Goal: Information Seeking & Learning: Find specific fact

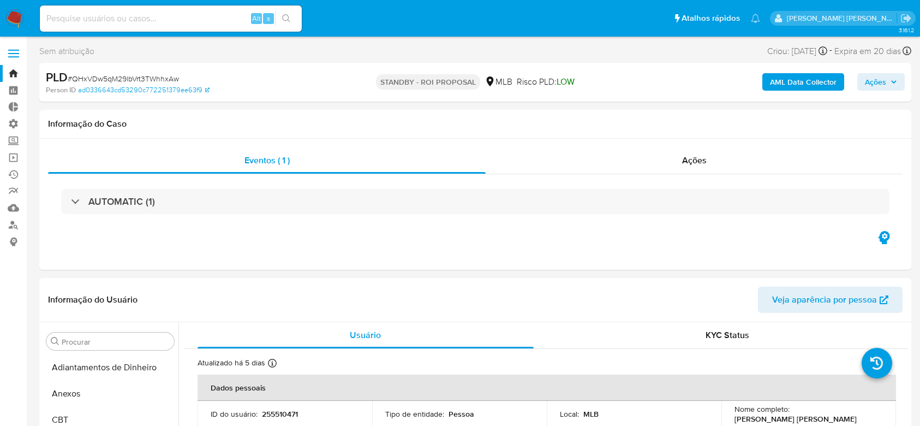
select select "10"
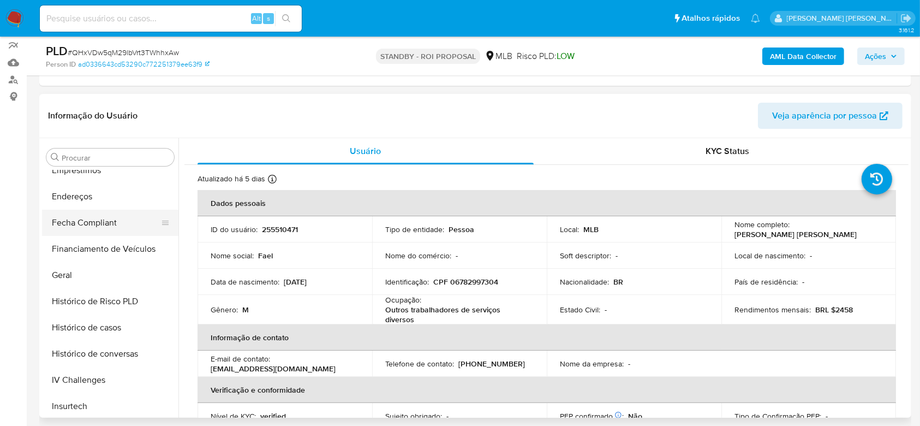
scroll to position [202, 0]
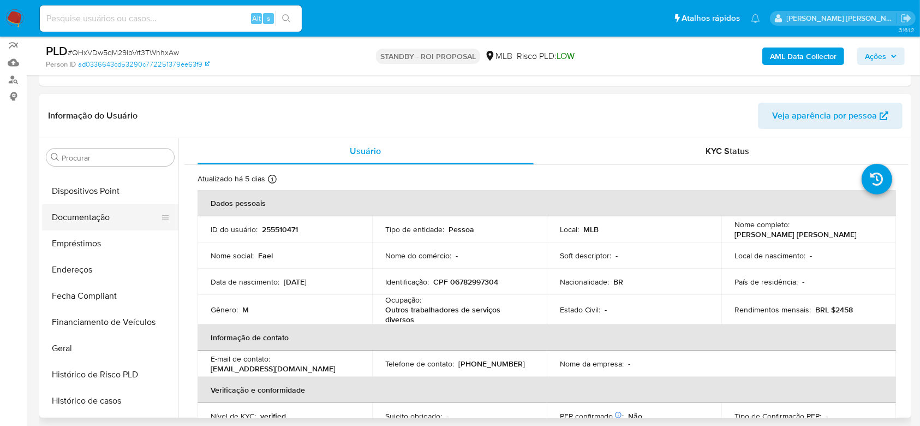
click at [101, 220] on button "Documentação" at bounding box center [106, 217] width 128 height 26
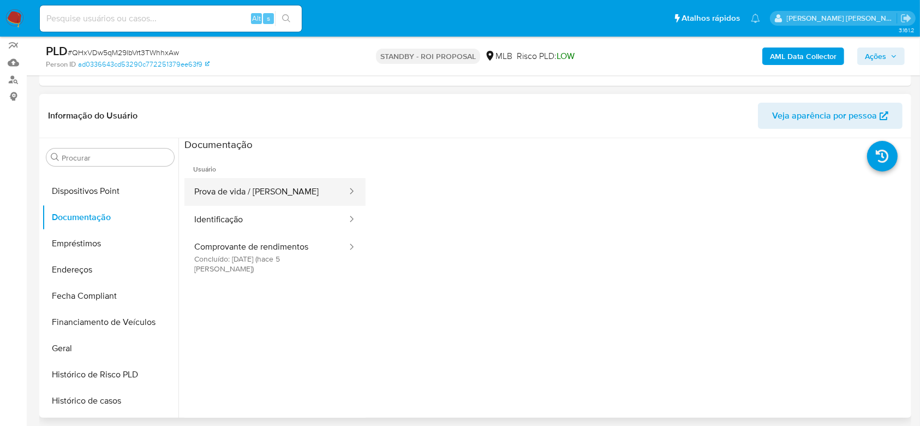
click at [284, 198] on button "Prova de vida / [PERSON_NAME]" at bounding box center [266, 192] width 164 height 28
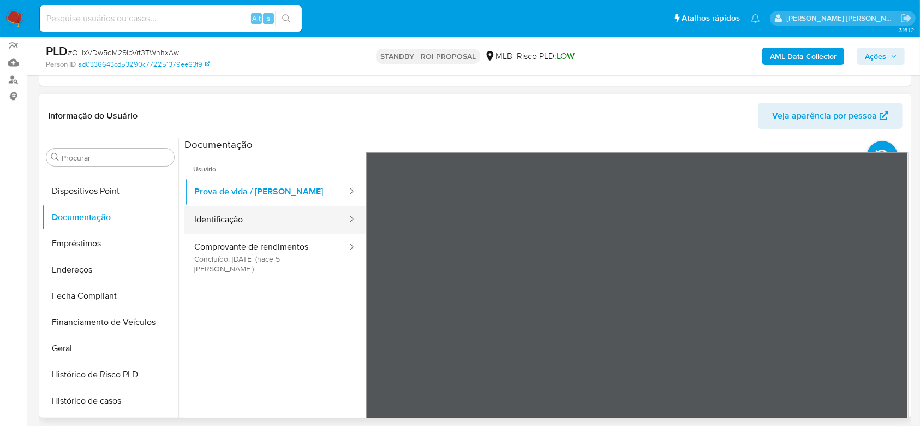
click at [271, 224] on button "Identificação" at bounding box center [266, 220] width 164 height 28
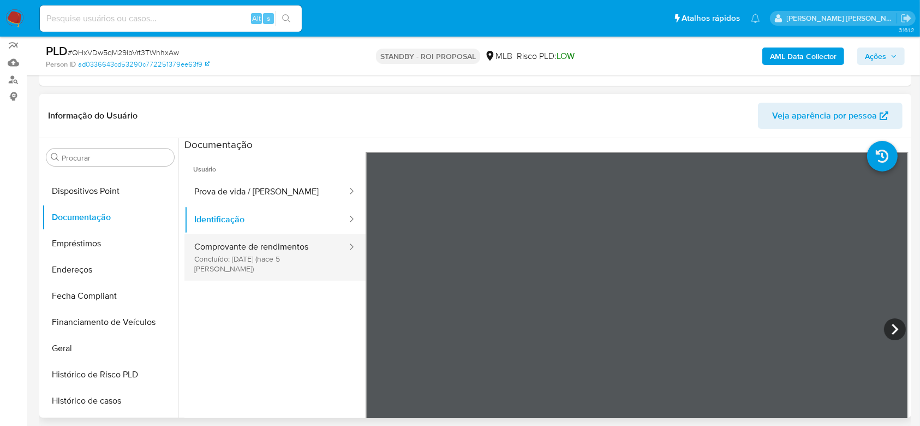
click at [203, 260] on button "Comprovante de rendimentos Concluído: 01/10/2025 (hace 5 días)" at bounding box center [266, 257] width 164 height 47
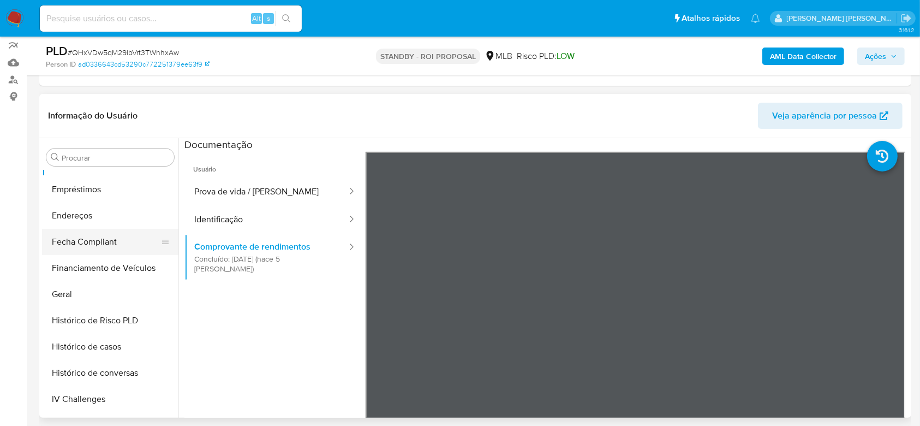
scroll to position [275, 0]
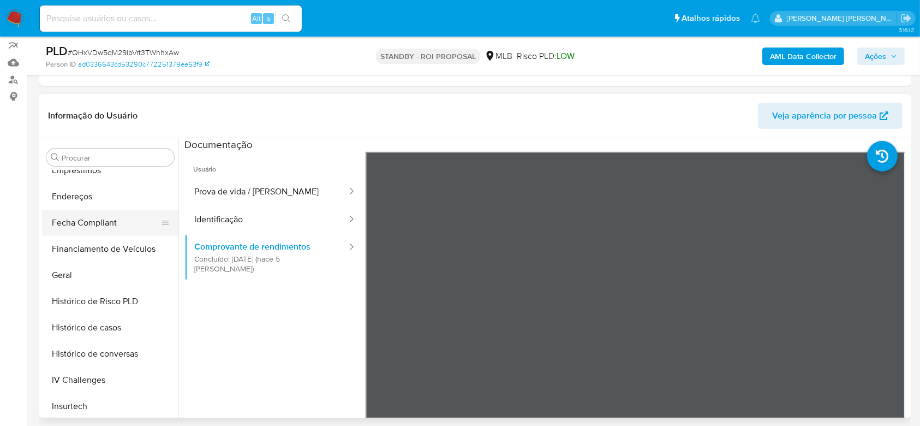
click at [83, 282] on button "Geral" at bounding box center [110, 275] width 136 height 26
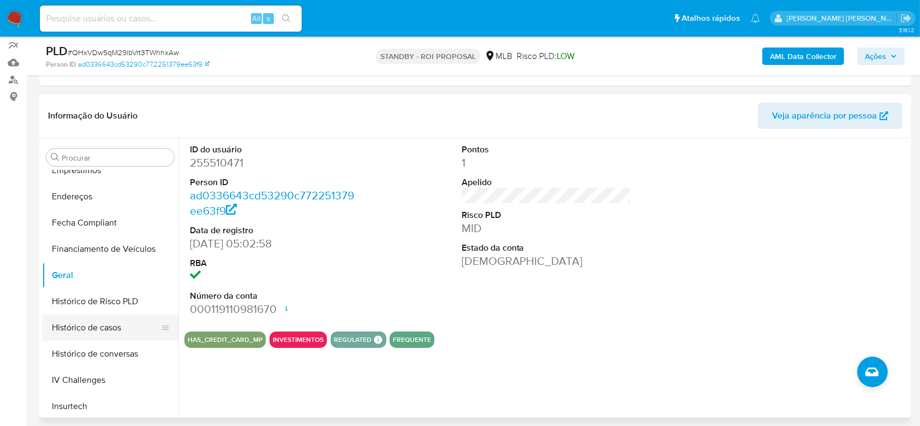
click at [87, 321] on button "Histórico de casos" at bounding box center [106, 327] width 128 height 26
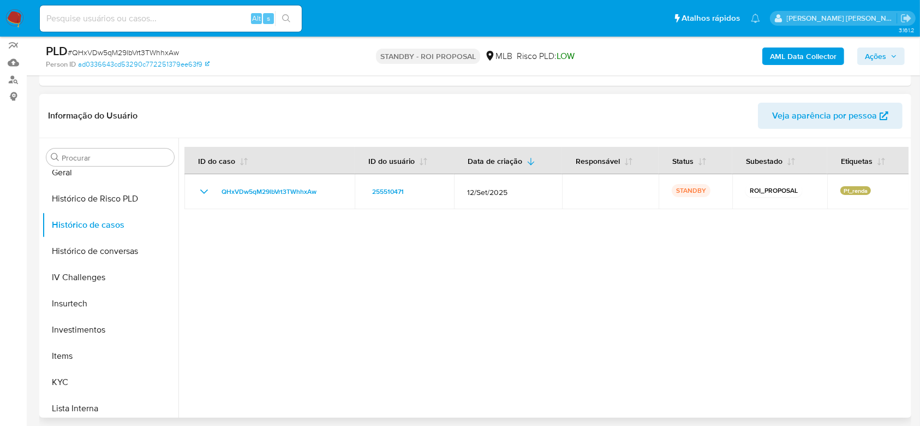
scroll to position [420, 0]
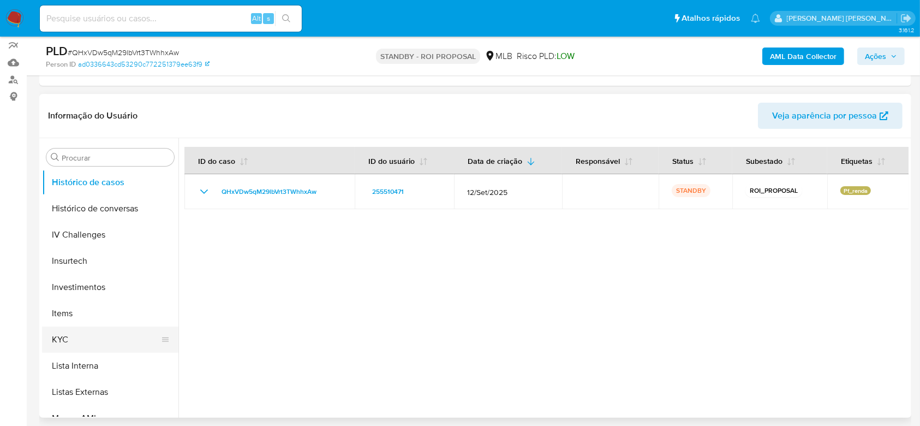
click at [83, 327] on button "KYC" at bounding box center [106, 339] width 128 height 26
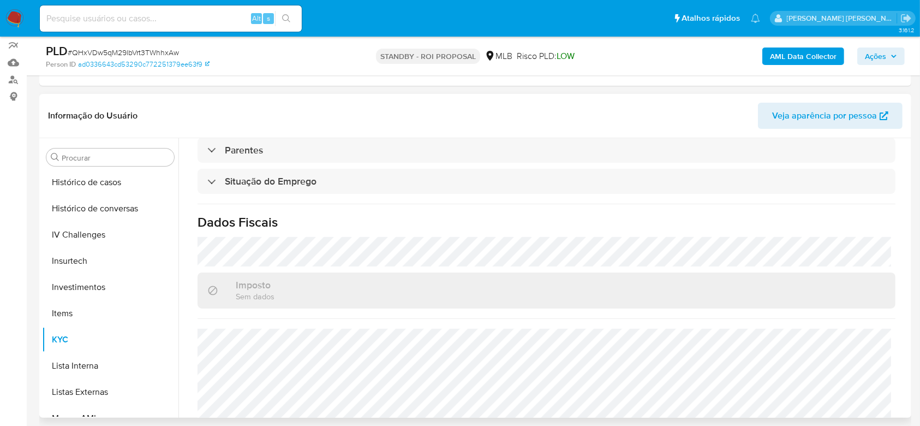
scroll to position [467, 0]
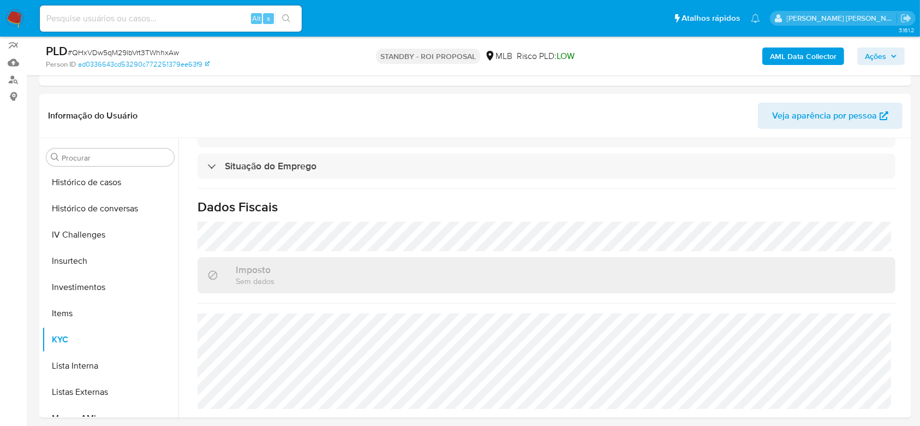
click at [139, 25] on input at bounding box center [171, 18] width 262 height 14
paste input "f7ZGUbpD89B4CrRqW0R4pTb2"
type input "f7ZGUbpD89B4CrRqW0R4pTb2"
click at [291, 21] on button "search-icon" at bounding box center [286, 18] width 22 height 15
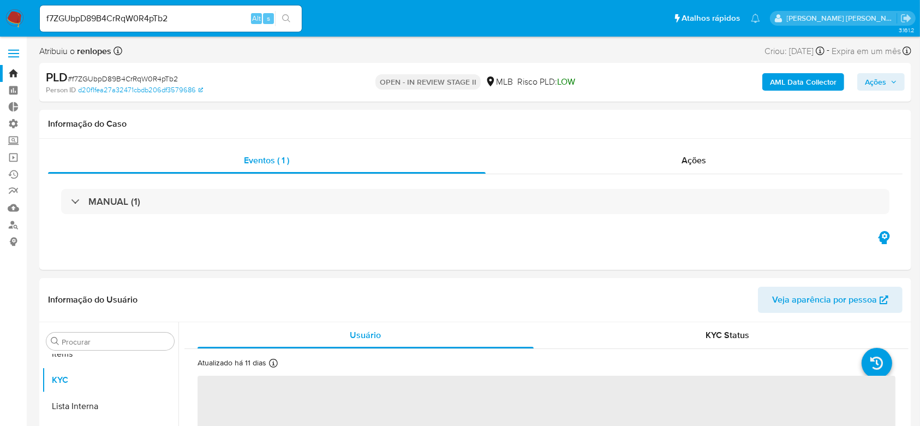
scroll to position [566, 0]
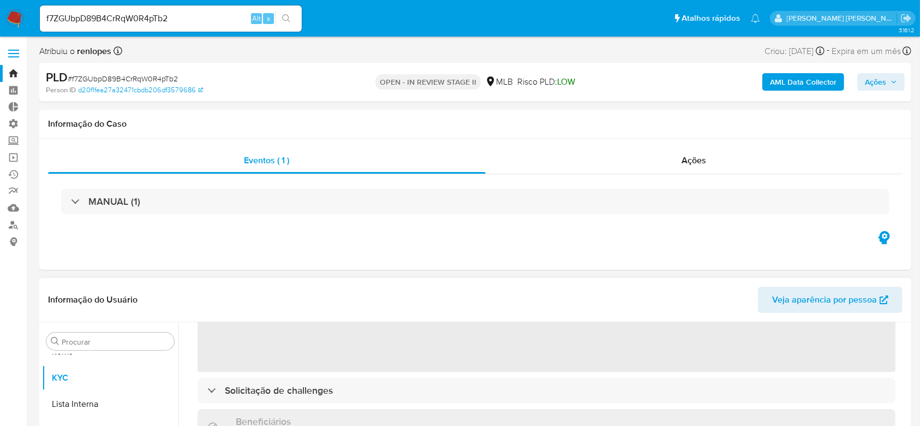
select select "10"
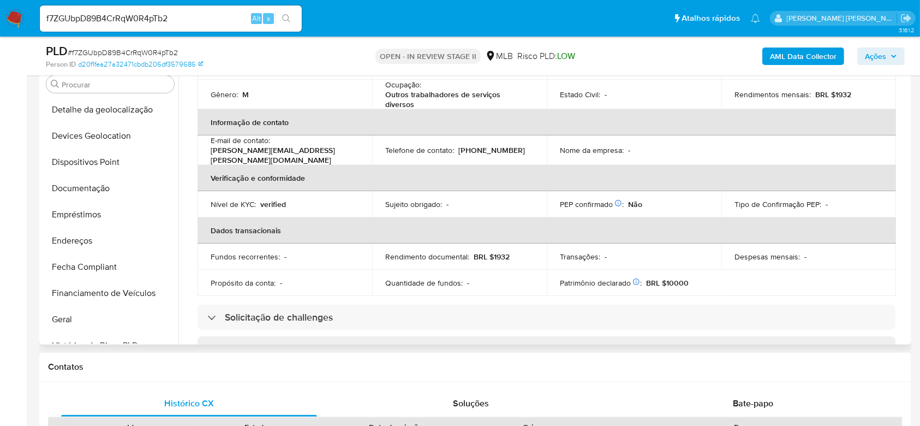
scroll to position [129, 0]
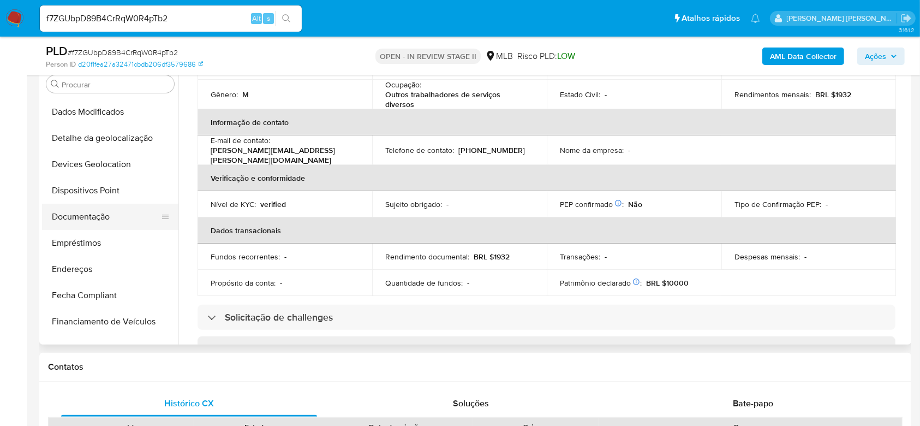
click at [103, 216] on button "Documentação" at bounding box center [106, 217] width 128 height 26
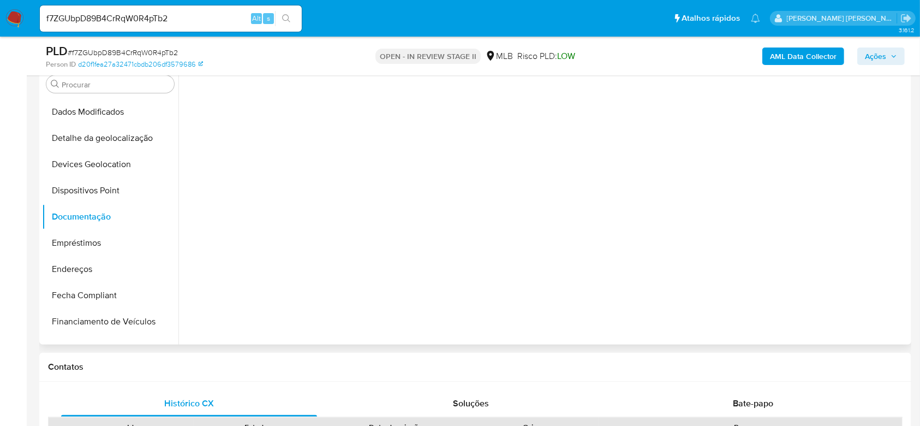
scroll to position [0, 0]
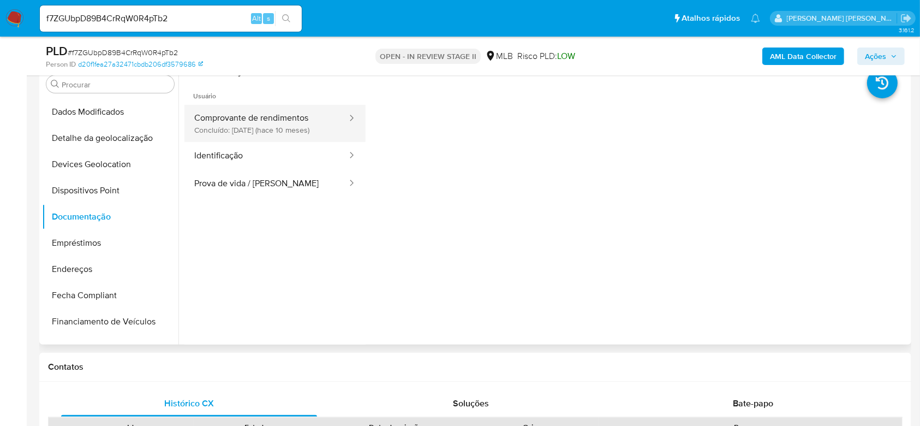
click at [277, 121] on button "Comprovante de rendimentos Concluído: 29/11/2024 (hace 10 meses)" at bounding box center [266, 123] width 164 height 37
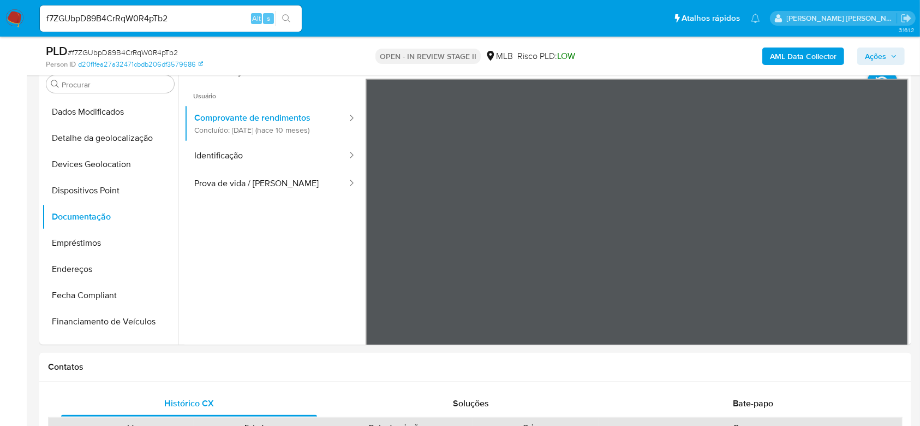
click at [213, 148] on button "Identificação" at bounding box center [266, 156] width 164 height 28
click at [892, 254] on icon at bounding box center [895, 255] width 7 height 11
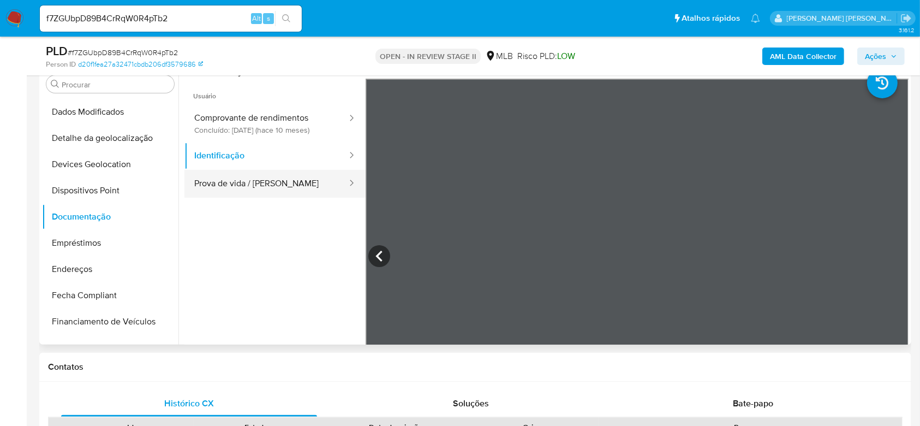
click at [215, 182] on button "Prova de vida / [PERSON_NAME]" at bounding box center [266, 184] width 164 height 28
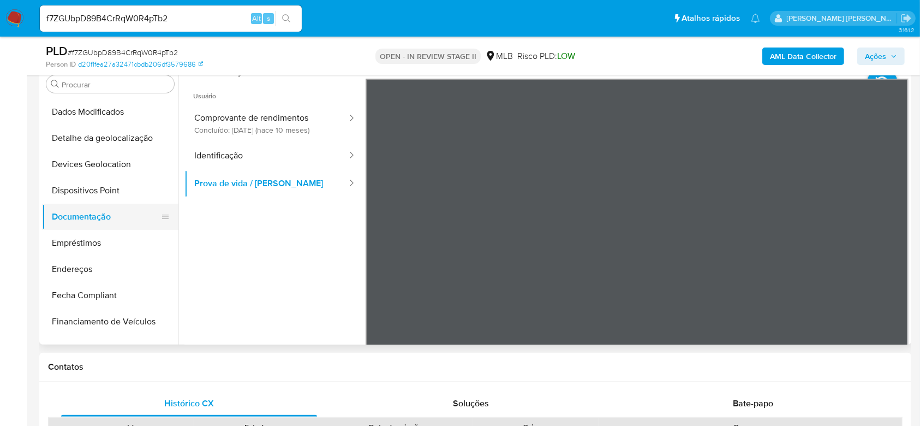
scroll to position [202, 0]
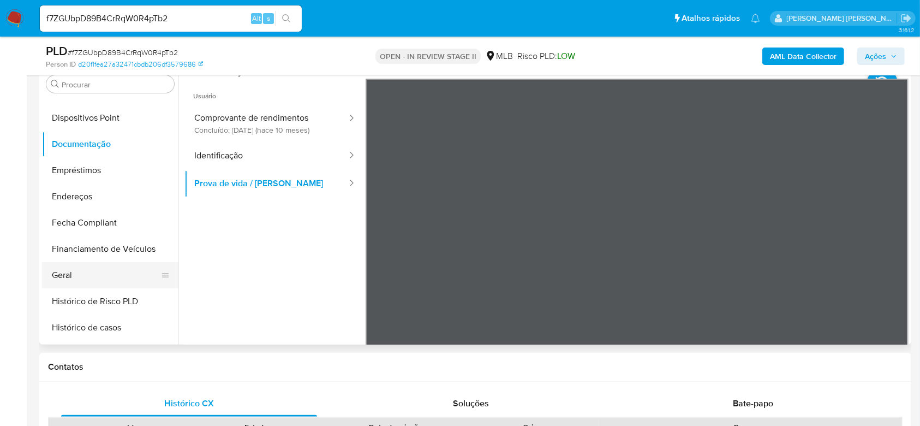
click at [80, 273] on button "Geral" at bounding box center [106, 275] width 128 height 26
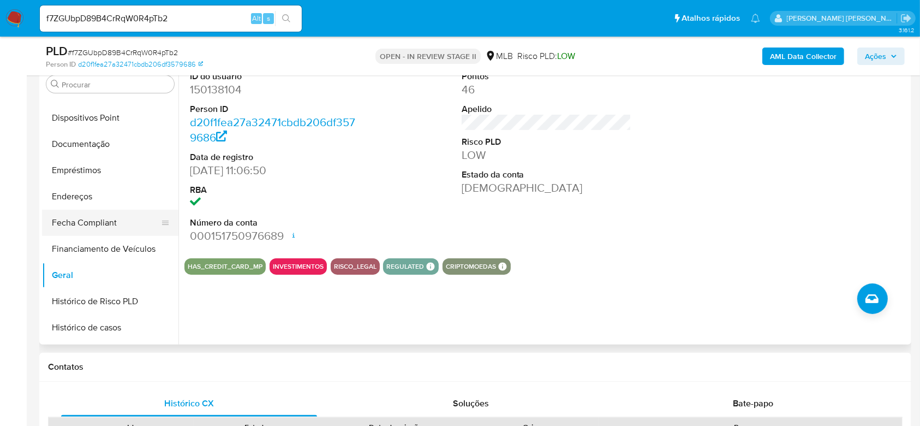
scroll to position [275, 0]
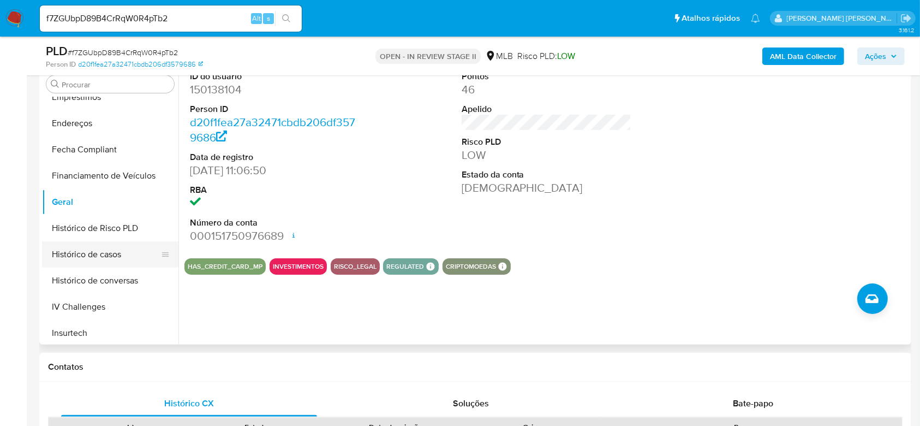
click at [62, 247] on button "Histórico de casos" at bounding box center [106, 254] width 128 height 26
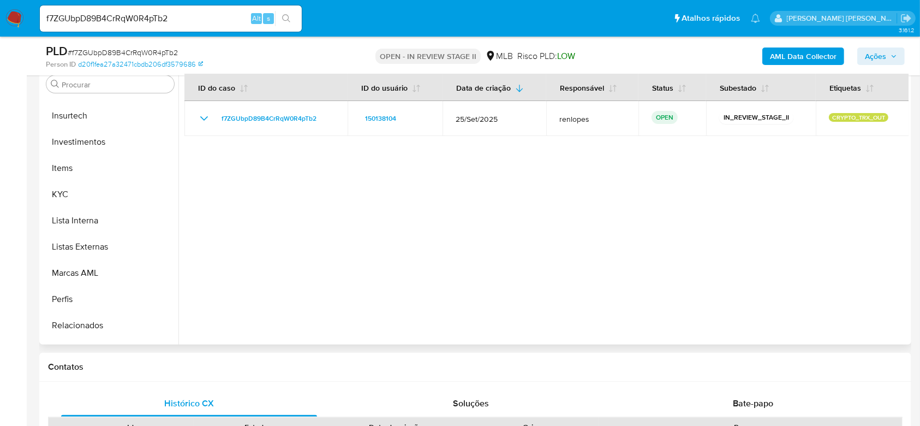
scroll to position [493, 0]
click at [58, 193] on button "KYC" at bounding box center [106, 193] width 128 height 26
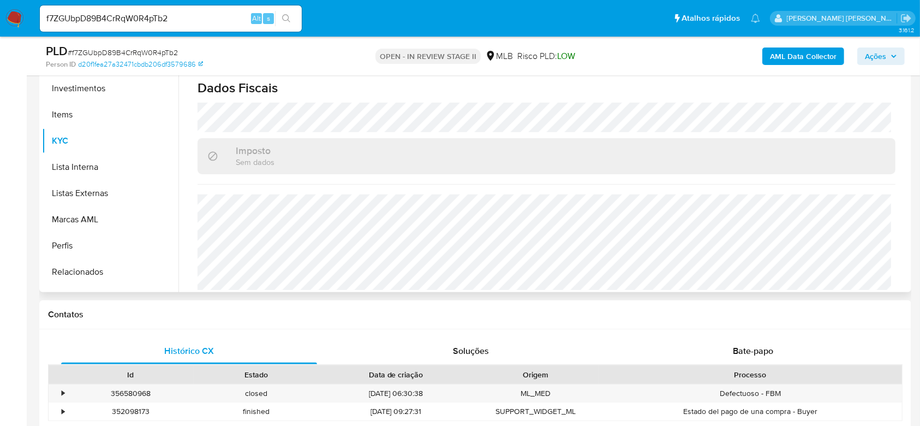
scroll to position [291, 0]
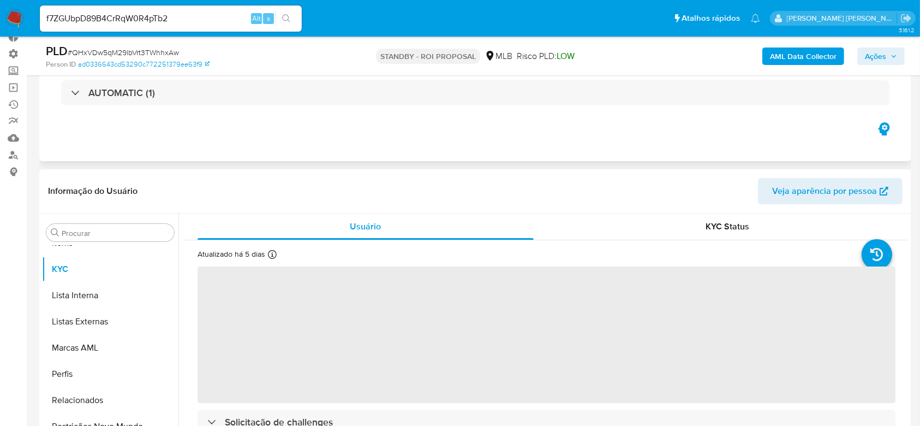
scroll to position [73, 0]
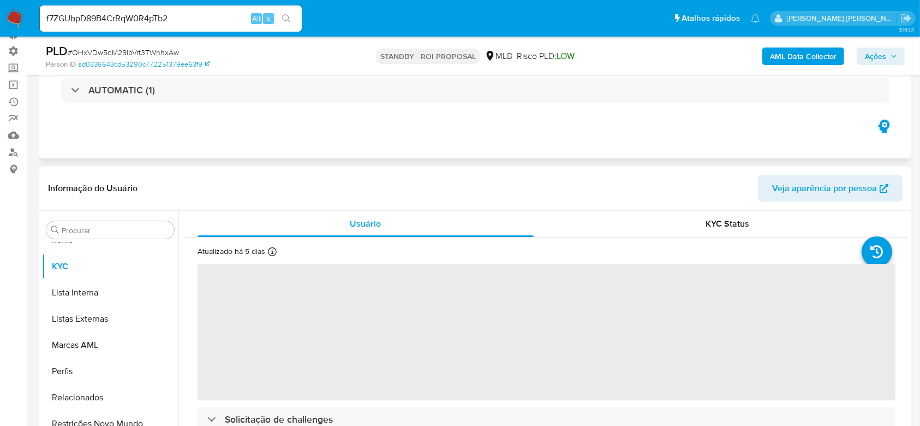
select select "10"
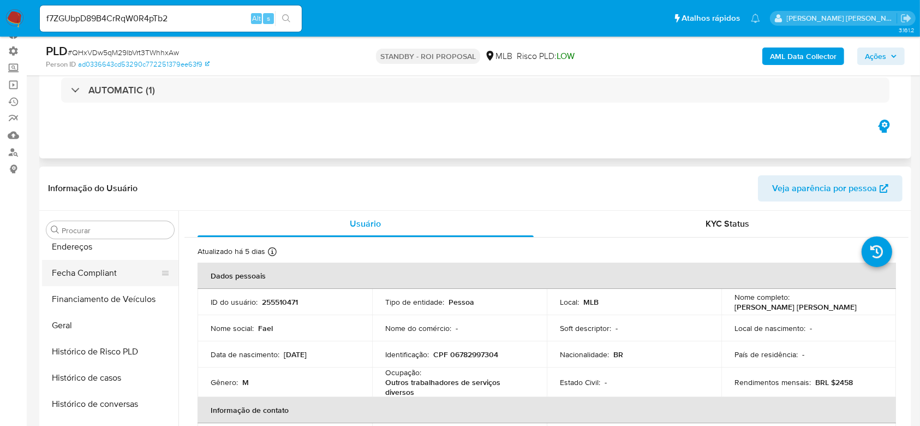
scroll to position [275, 0]
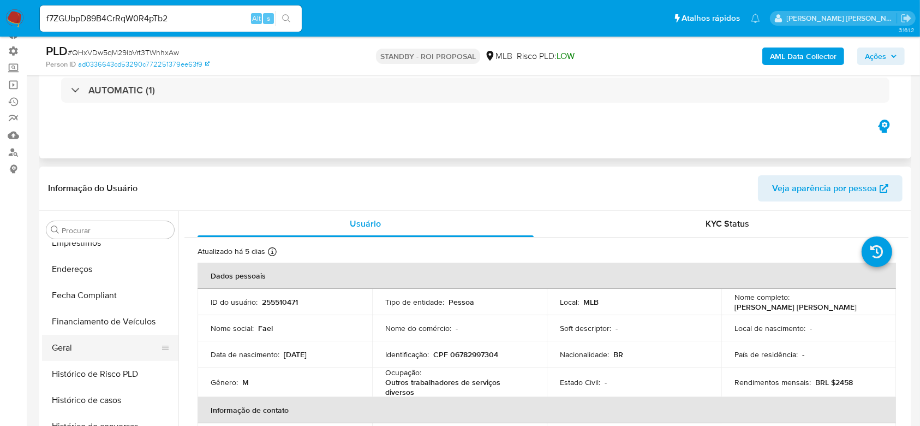
click at [72, 349] on button "Geral" at bounding box center [106, 348] width 128 height 26
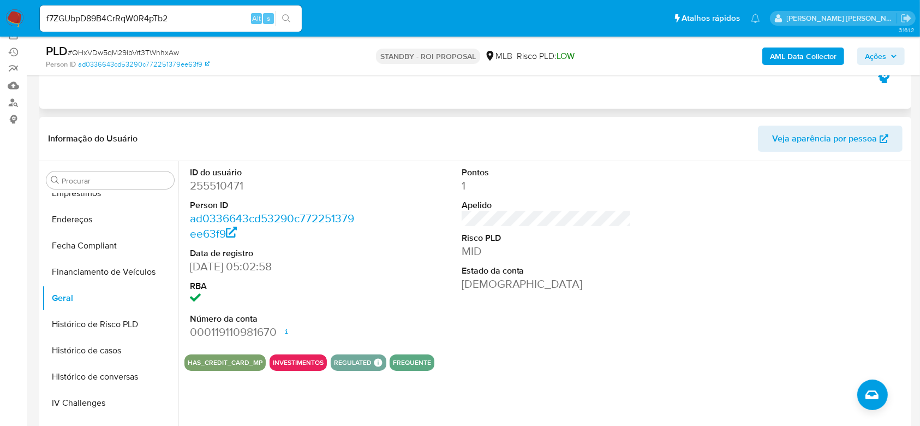
scroll to position [145, 0]
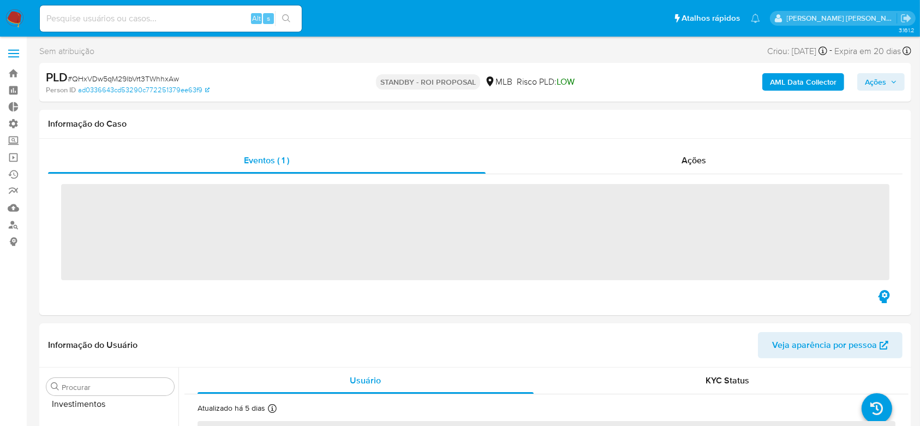
scroll to position [566, 0]
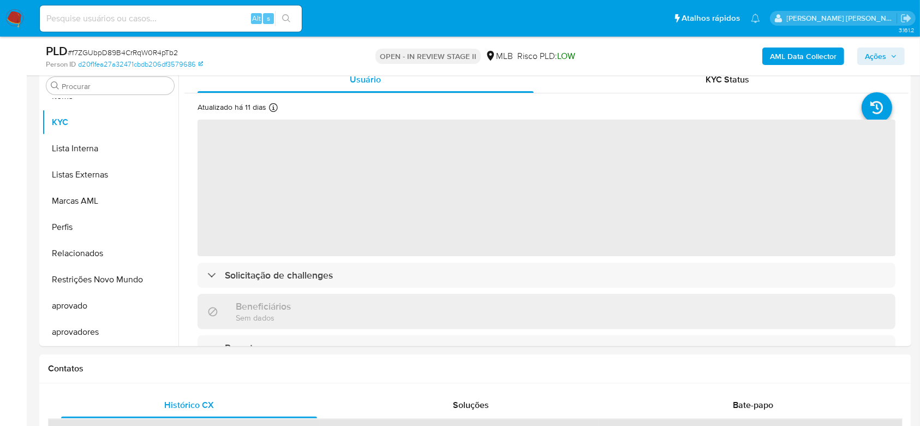
select select "10"
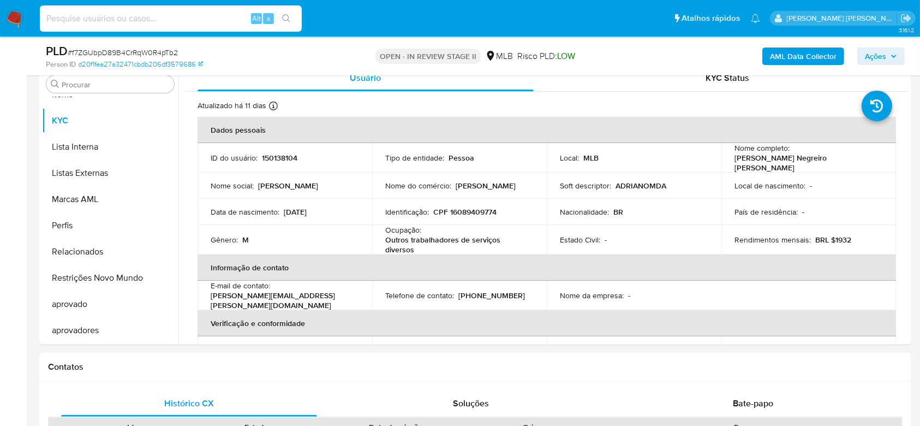
click at [150, 13] on input at bounding box center [171, 18] width 262 height 14
paste input "3Vzcev1xyBdtoDWOGuOHd4Ml"
type input "3Vzcev1xyBdtoDWOGuOHd4Ml"
click at [285, 21] on icon "search-icon" at bounding box center [286, 18] width 9 height 9
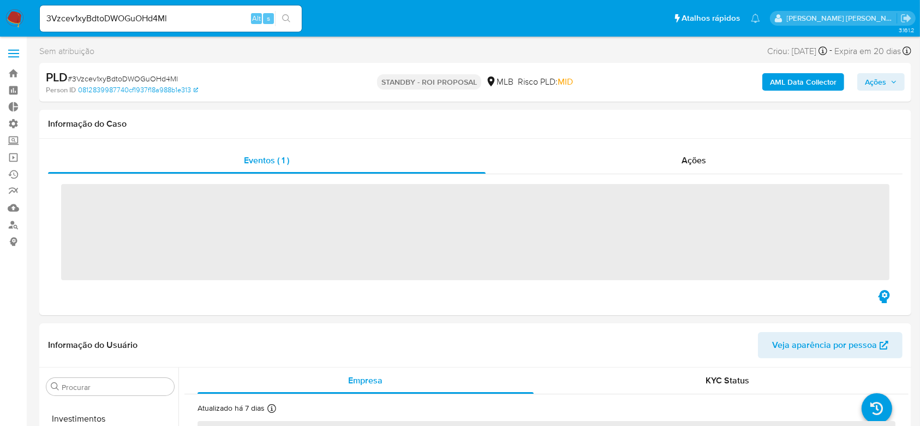
scroll to position [566, 0]
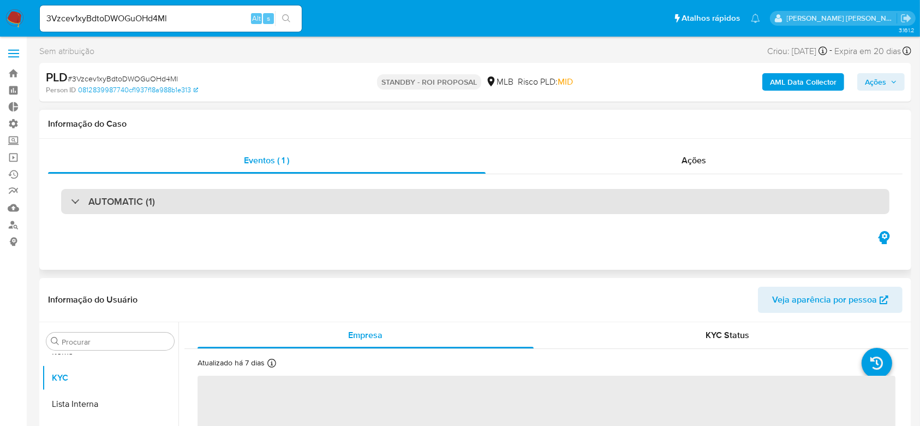
select select "10"
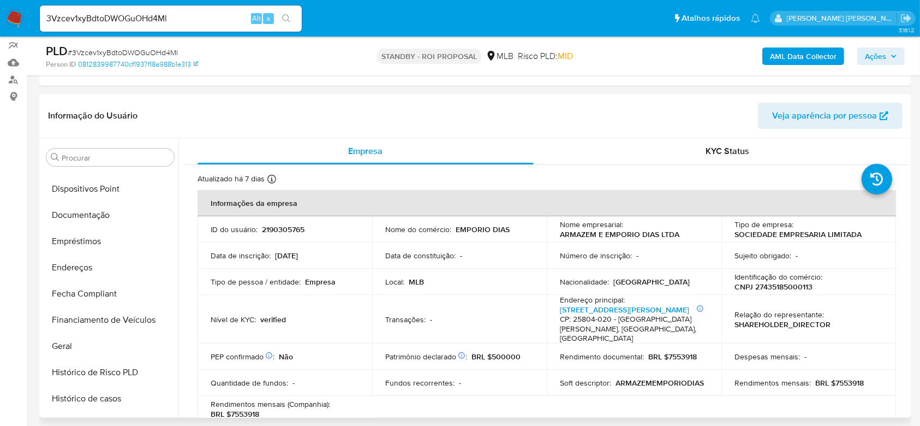
scroll to position [202, 0]
click at [87, 216] on button "Documentação" at bounding box center [106, 217] width 128 height 26
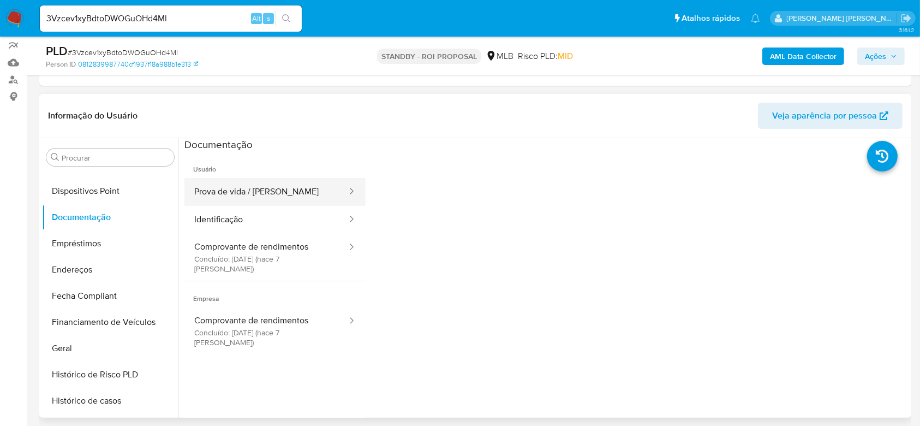
click at [248, 193] on button "Prova de vida / [PERSON_NAME]" at bounding box center [266, 192] width 164 height 28
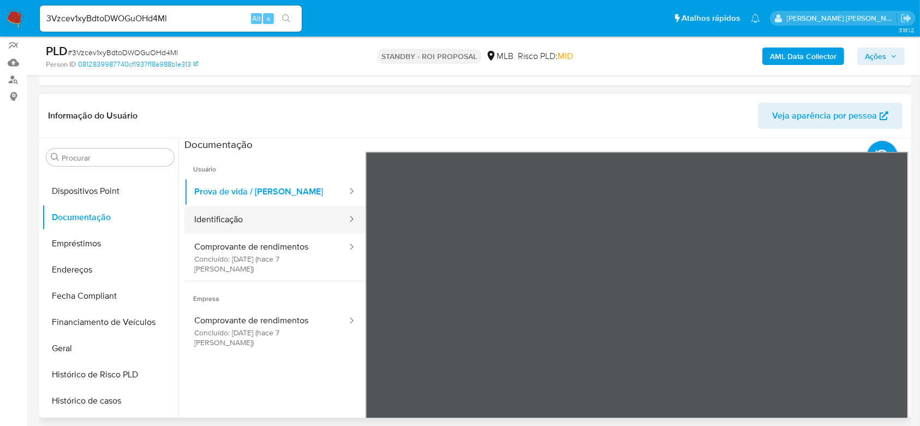
click at [237, 224] on button "Identificação" at bounding box center [266, 220] width 164 height 28
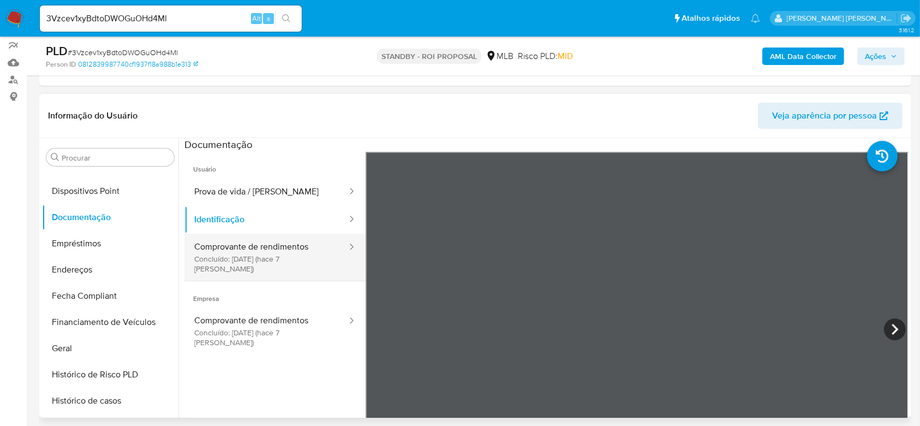
click at [230, 255] on button "Comprovante de rendimentos Concluído: 29/09/2025 (hace 7 días)" at bounding box center [266, 257] width 164 height 47
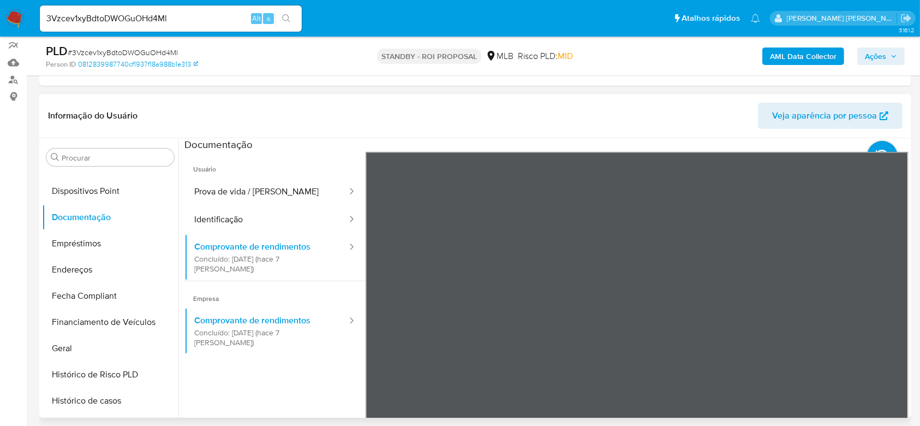
click at [564, 120] on div "Informação do Usuário Veja aparência por pessoa Procurar Adiantamentos de Dinhe…" at bounding box center [475, 256] width 872 height 324
click at [86, 19] on input "3Vzcev1xyBdtoDWOGuOHd4Ml" at bounding box center [171, 18] width 262 height 14
click at [287, 16] on icon "search-icon" at bounding box center [286, 18] width 9 height 9
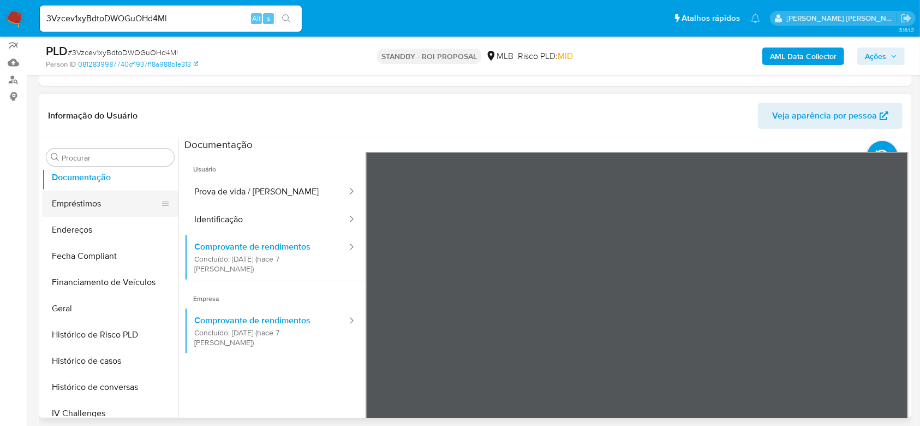
scroll to position [275, 0]
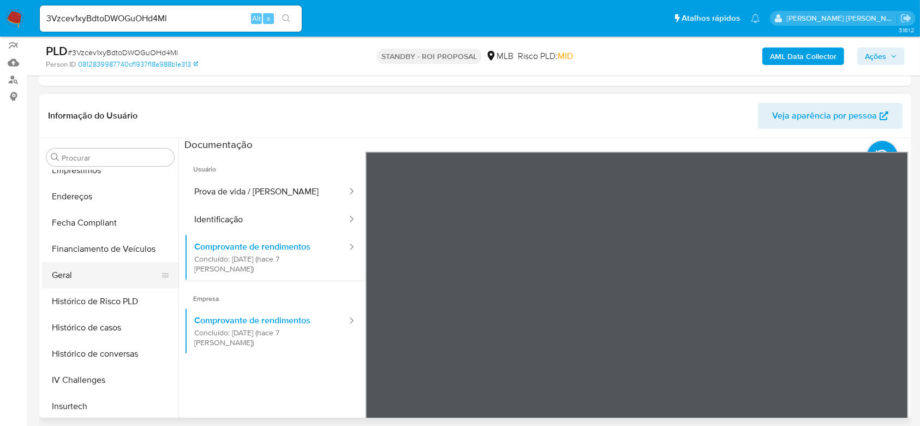
click at [73, 272] on button "Geral" at bounding box center [106, 275] width 128 height 26
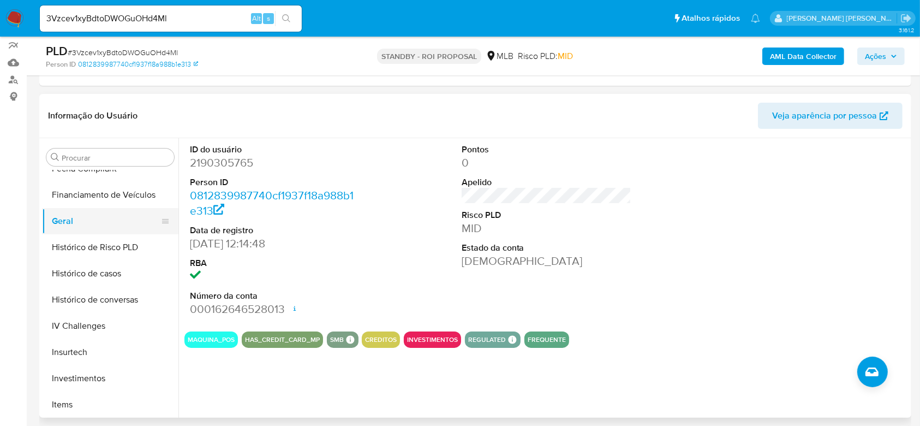
scroll to position [348, 0]
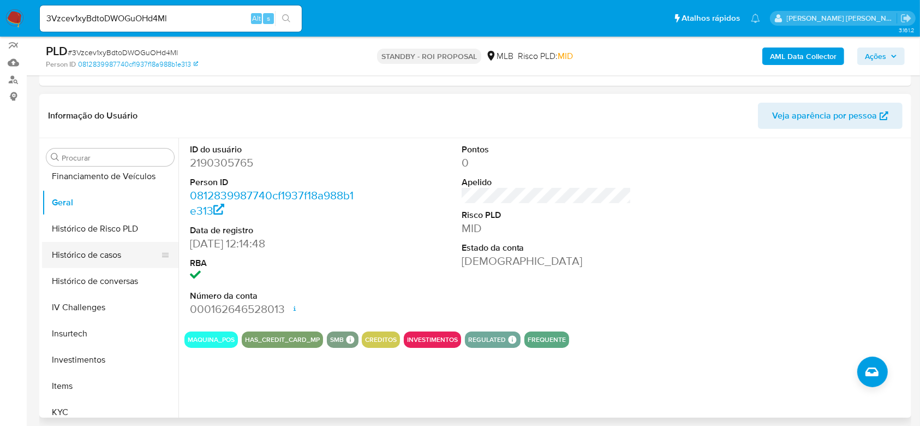
click at [104, 253] on button "Histórico de casos" at bounding box center [106, 255] width 128 height 26
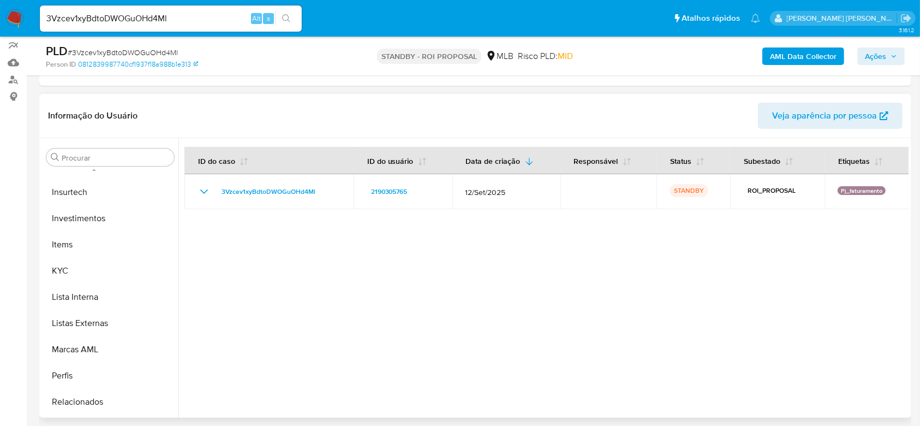
scroll to position [493, 0]
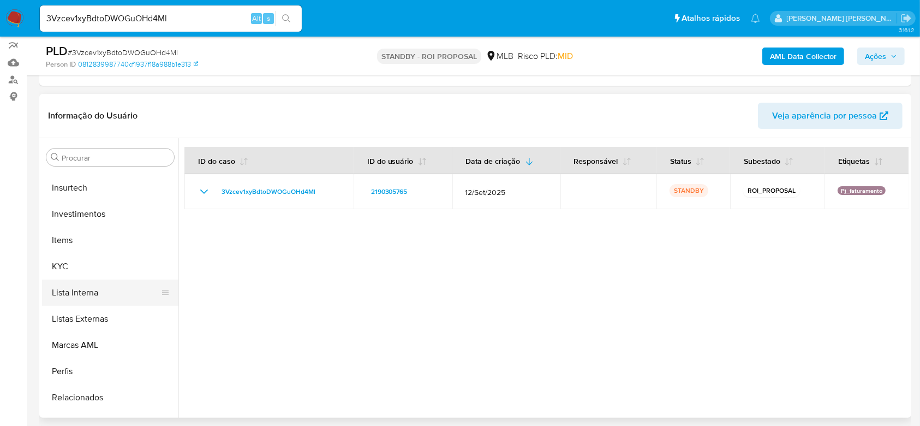
click at [87, 282] on button "Lista Interna" at bounding box center [106, 292] width 128 height 26
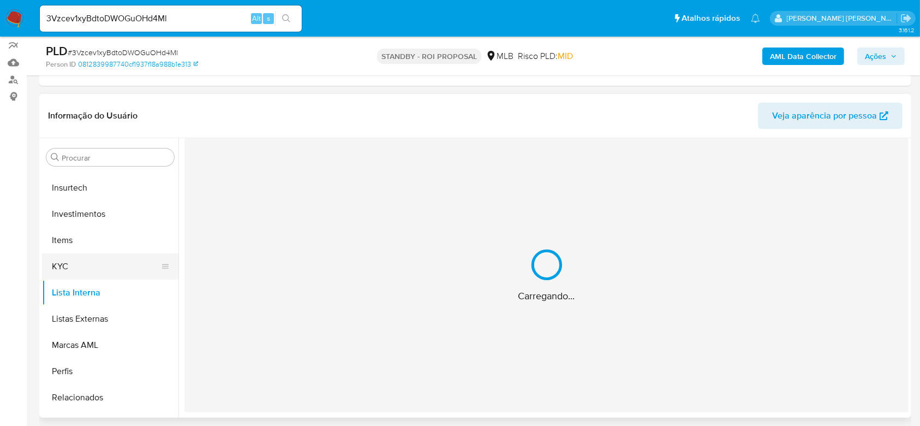
click at [88, 265] on button "KYC" at bounding box center [106, 266] width 128 height 26
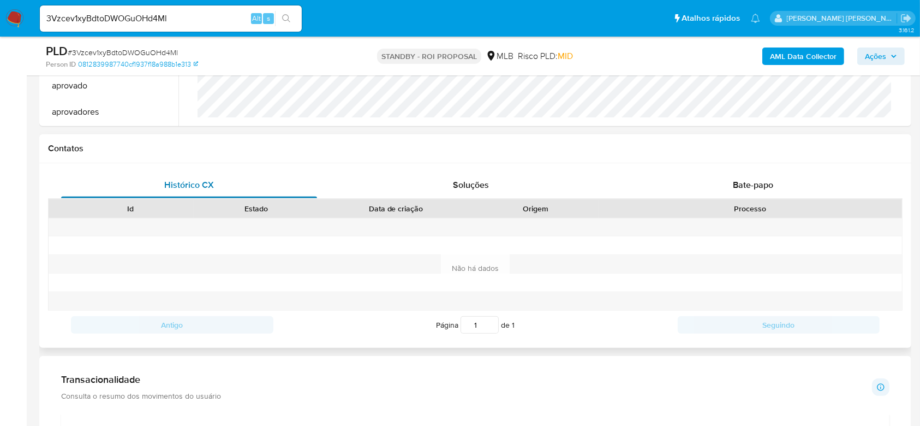
scroll to position [0, 0]
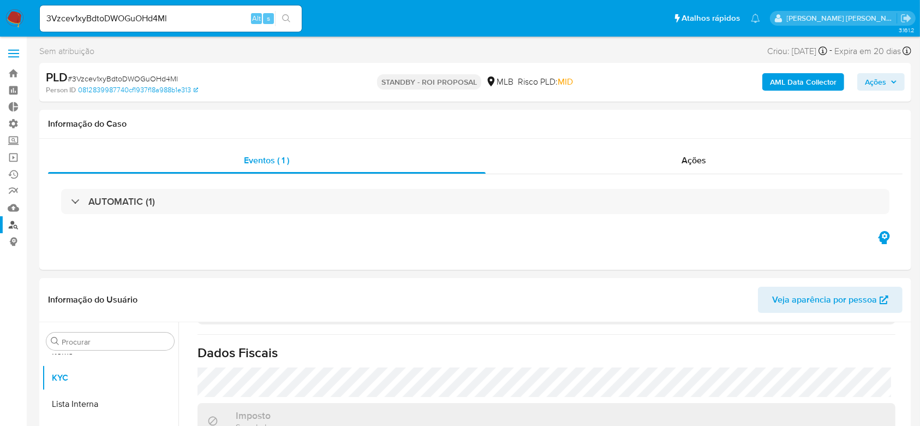
click at [14, 225] on link "Localizador de pessoas" at bounding box center [65, 224] width 130 height 17
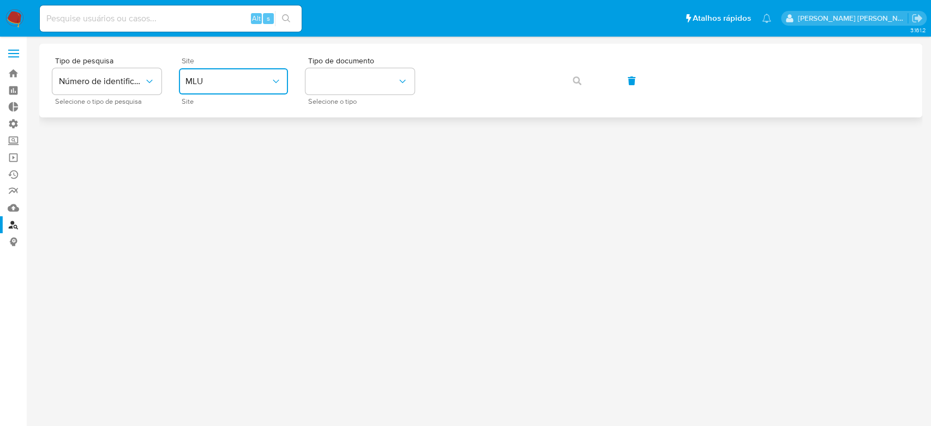
click at [254, 72] on button "MLU" at bounding box center [233, 81] width 109 height 26
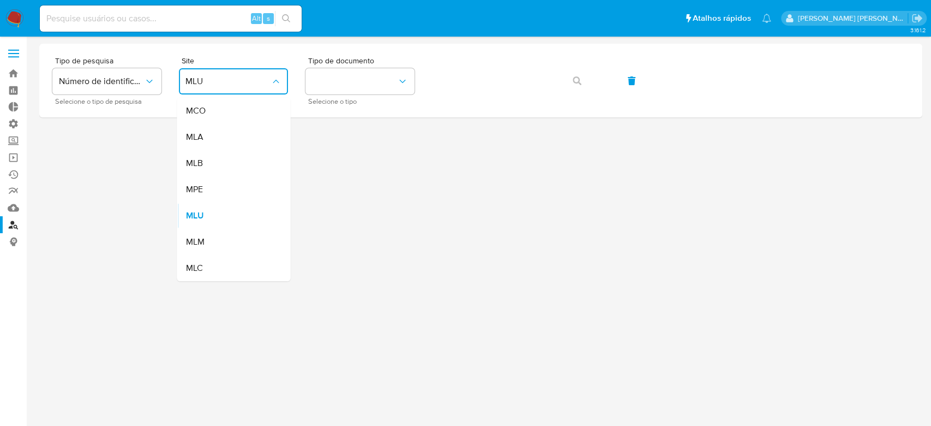
drag, startPoint x: 216, startPoint y: 162, endPoint x: 237, endPoint y: 142, distance: 29.3
click at [215, 162] on div "MLB" at bounding box center [230, 163] width 89 height 26
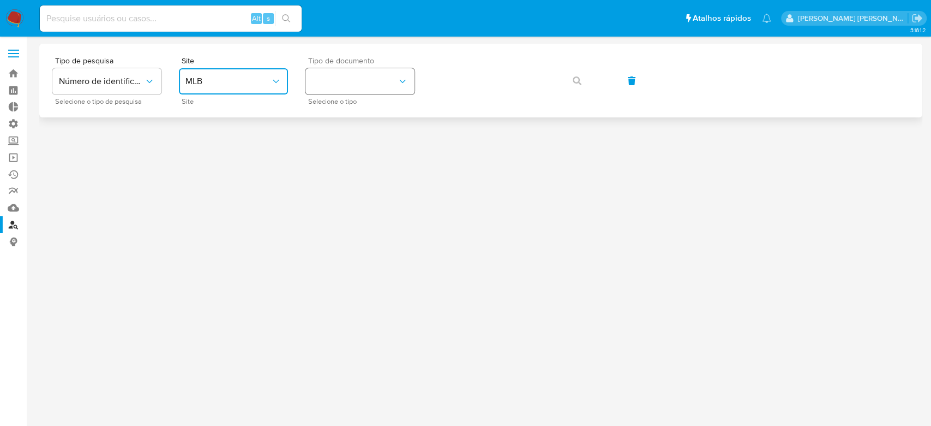
click at [331, 82] on button "identificationType" at bounding box center [360, 81] width 109 height 26
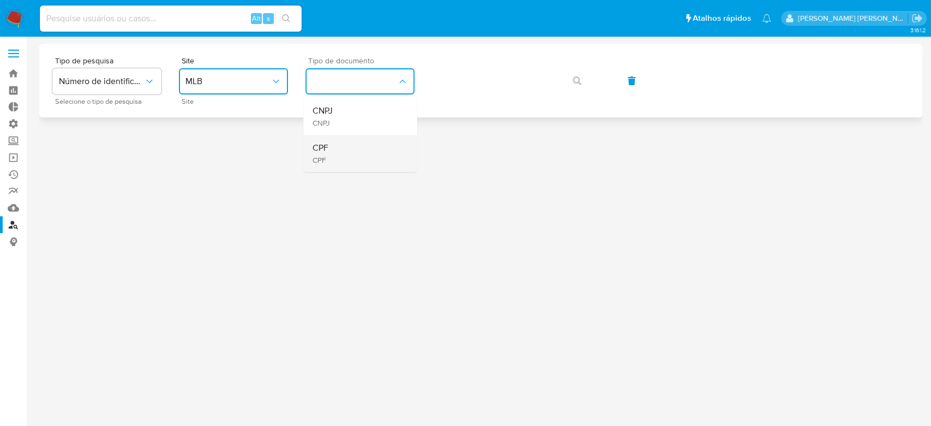
click at [323, 149] on span "CPF" at bounding box center [320, 147] width 16 height 11
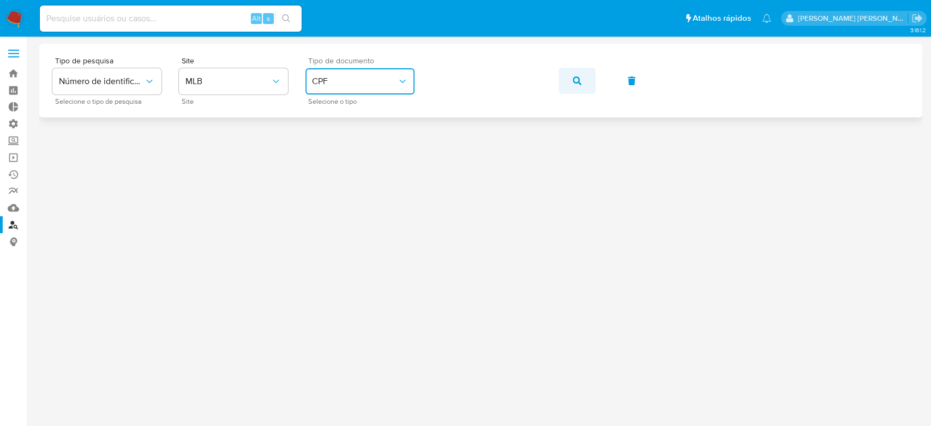
click at [576, 83] on icon "button" at bounding box center [577, 80] width 9 height 9
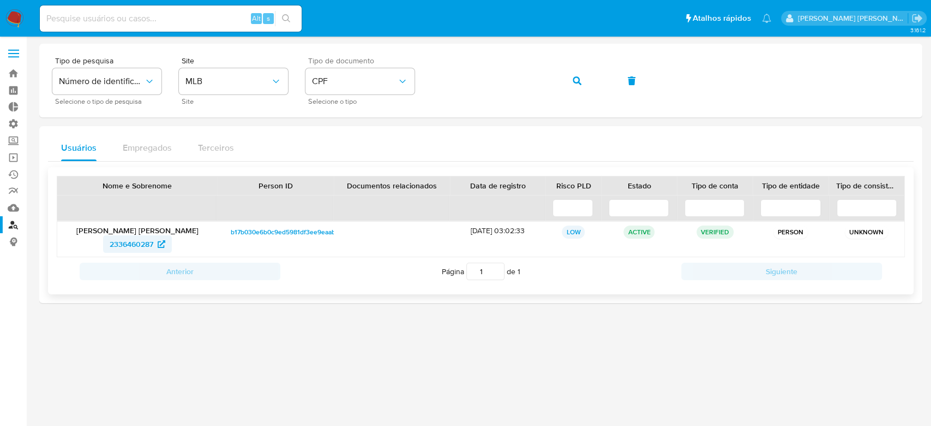
click at [121, 238] on span "2336460287" at bounding box center [132, 243] width 44 height 17
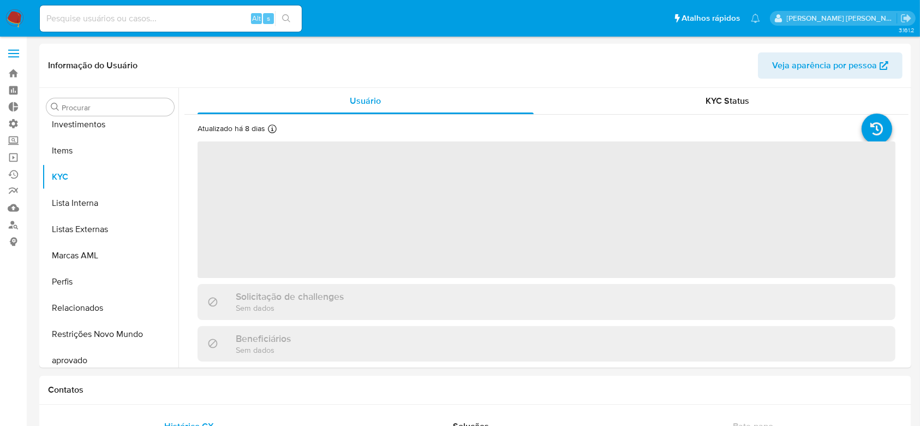
scroll to position [566, 0]
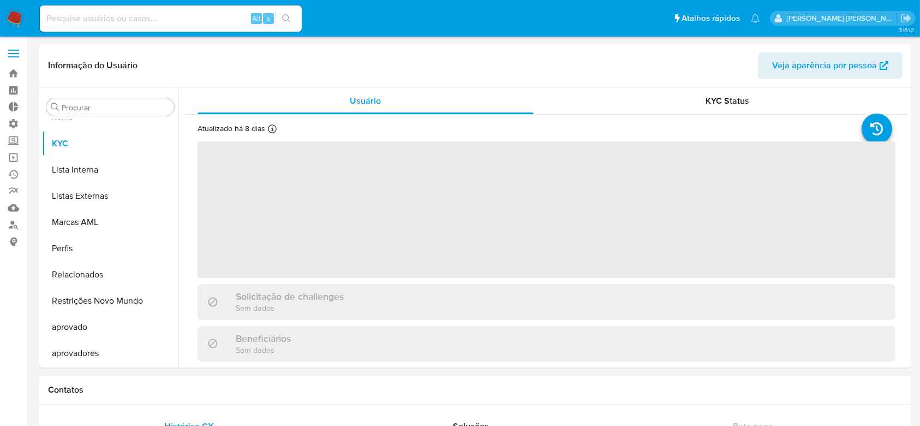
select select "10"
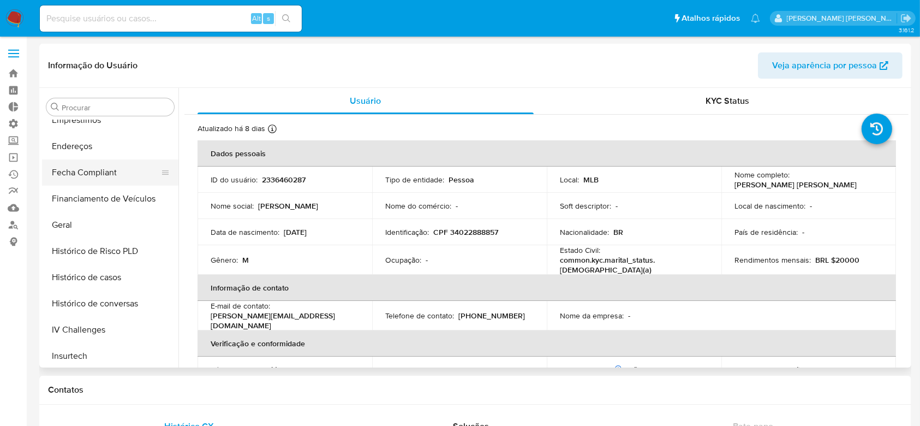
scroll to position [202, 0]
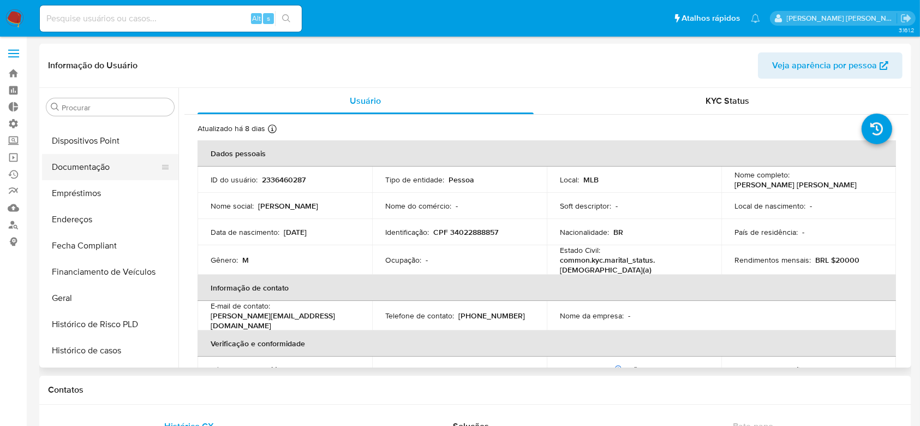
click at [103, 171] on button "Documentação" at bounding box center [106, 167] width 128 height 26
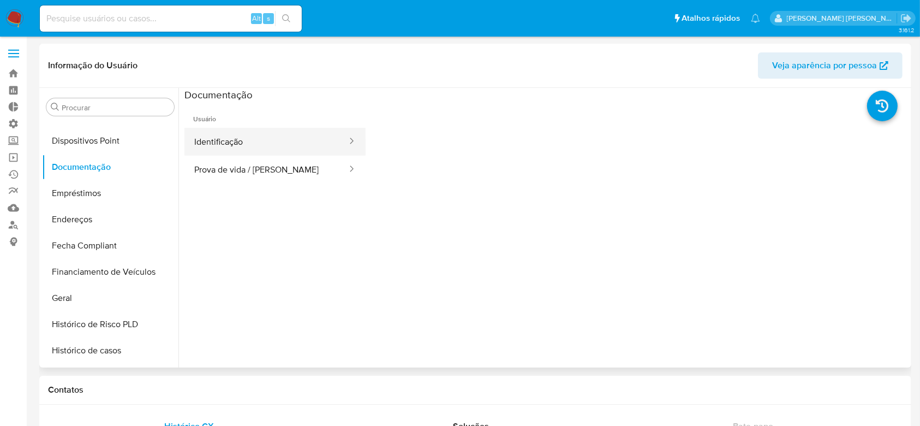
click at [230, 142] on button "Identificação" at bounding box center [266, 142] width 164 height 28
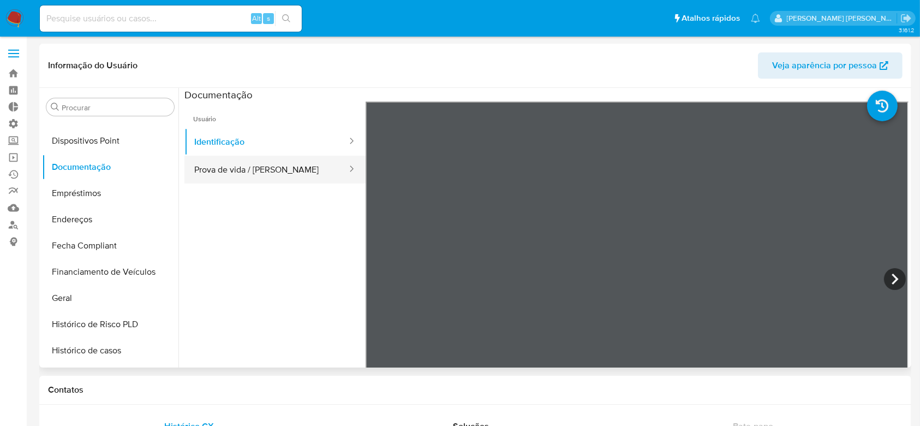
click at [249, 174] on button "Prova de vida / [PERSON_NAME]" at bounding box center [266, 170] width 164 height 28
